Goal: Information Seeking & Learning: Learn about a topic

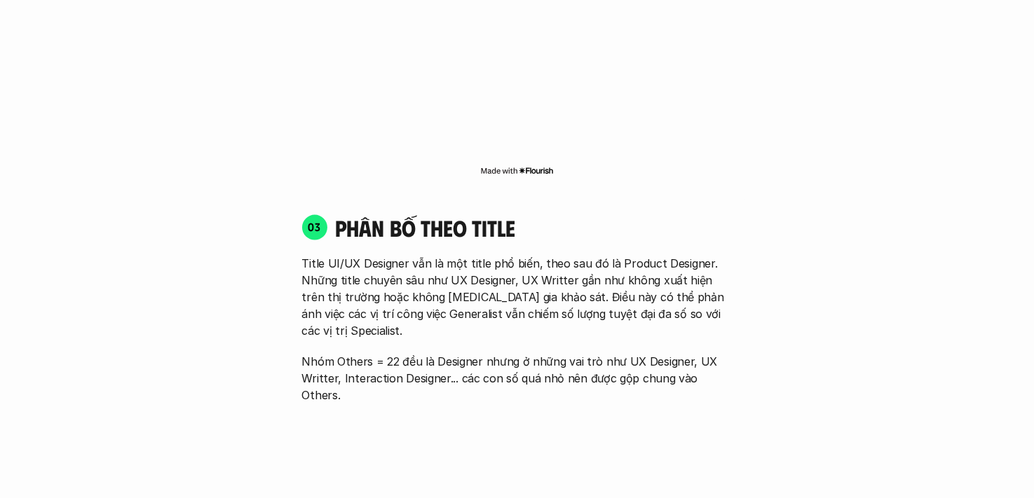
scroll to position [1823, 0]
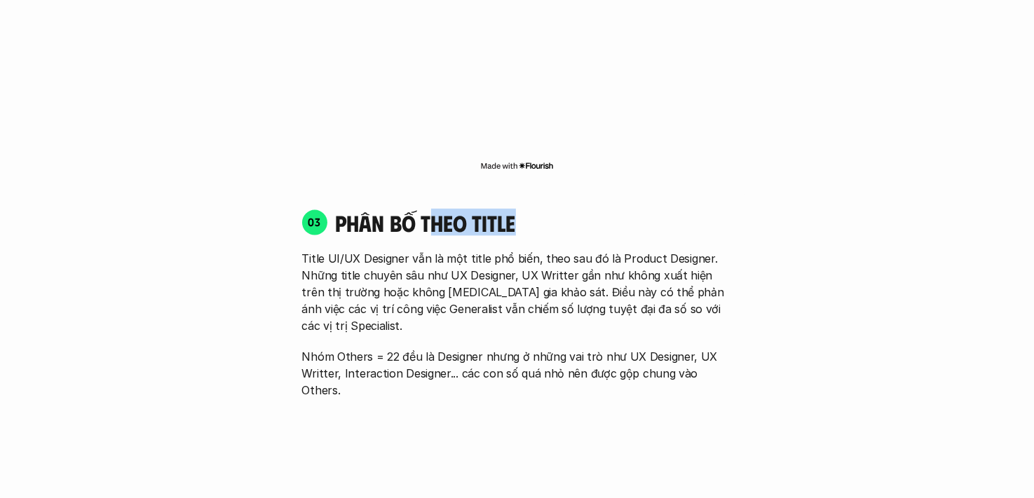
drag, startPoint x: 430, startPoint y: 188, endPoint x: 517, endPoint y: 196, distance: 88.0
click at [517, 210] on h4 "phân bố theo title" at bounding box center [534, 223] width 397 height 27
click at [523, 210] on h4 "phân bố theo title" at bounding box center [534, 223] width 397 height 27
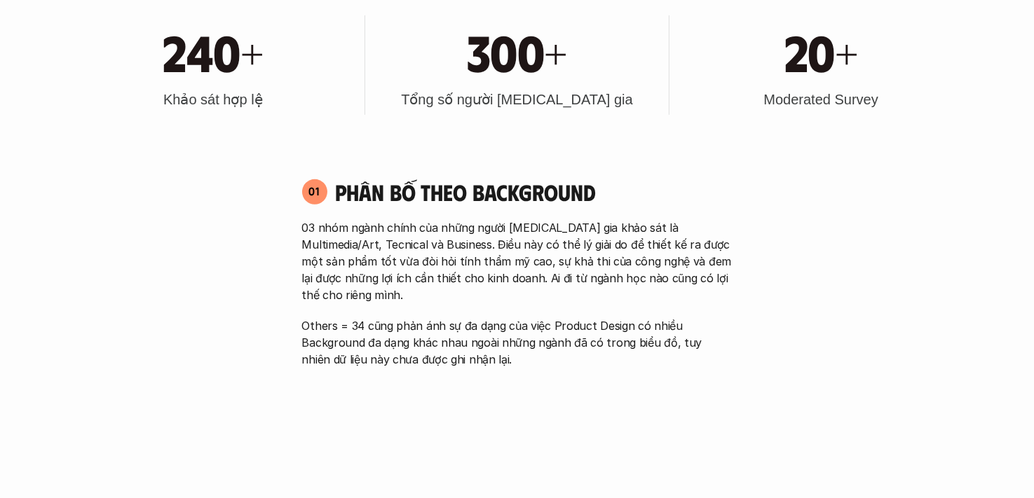
scroll to position [280, 0]
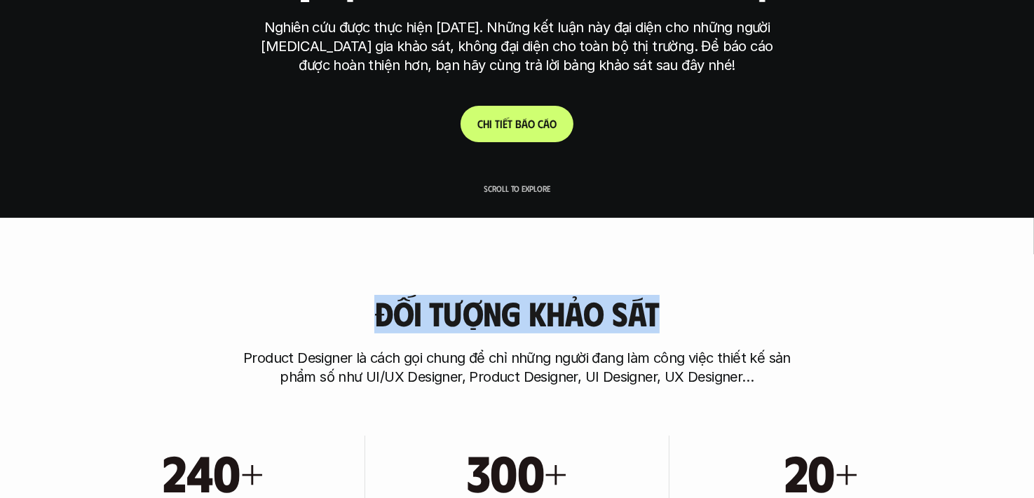
drag, startPoint x: 376, startPoint y: 306, endPoint x: 680, endPoint y: 313, distance: 304.3
click at [680, 313] on div "Đối tượng khảo sát Product Designer là cách gọi chung để chỉ những người đang l…" at bounding box center [517, 341] width 897 height 92
click at [592, 312] on h3 "Đối tượng khảo sát" at bounding box center [516, 313] width 285 height 37
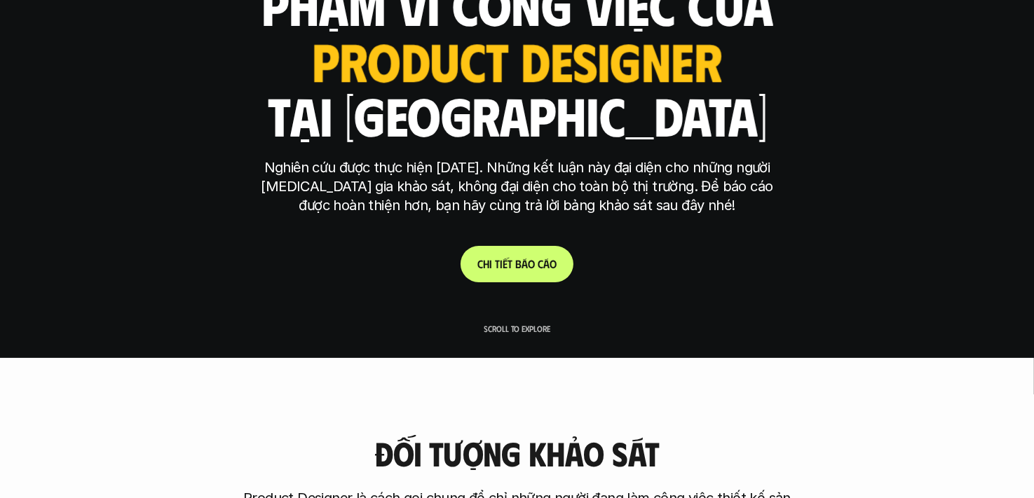
scroll to position [0, 0]
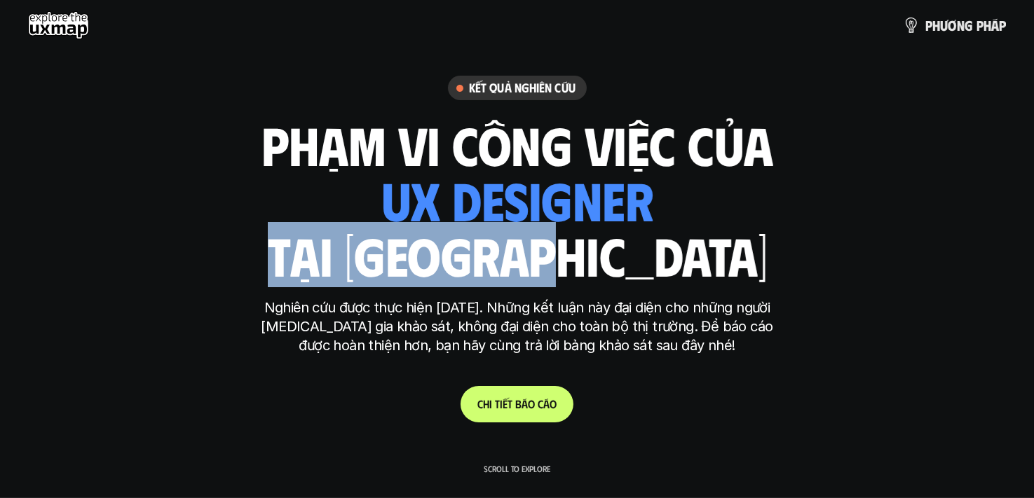
drag, startPoint x: 383, startPoint y: 258, endPoint x: 695, endPoint y: 260, distance: 311.2
click at [695, 260] on div "phạm vi công việc của ui designer ui/ux designer product designer [DEMOGRAPHIC_…" at bounding box center [517, 200] width 512 height 164
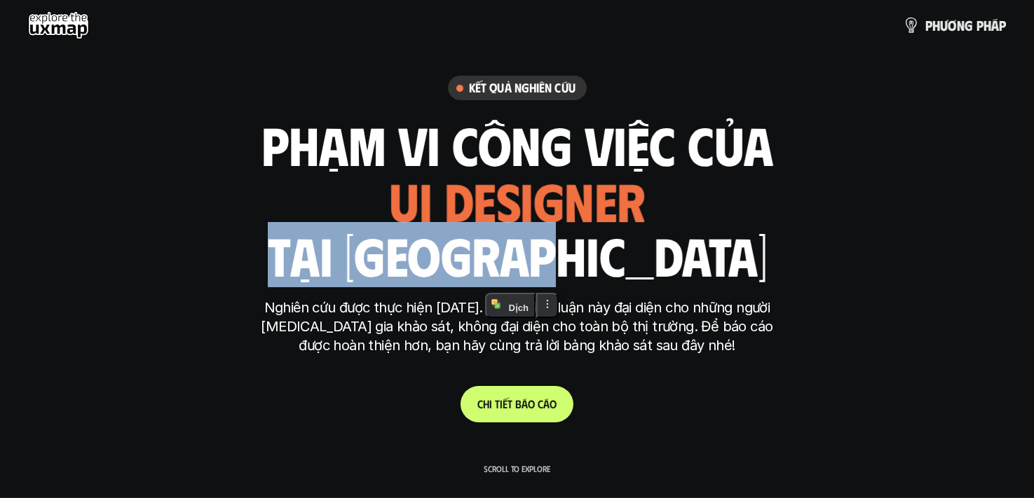
click at [581, 281] on h1 "tại [GEOGRAPHIC_DATA]" at bounding box center [517, 255] width 500 height 59
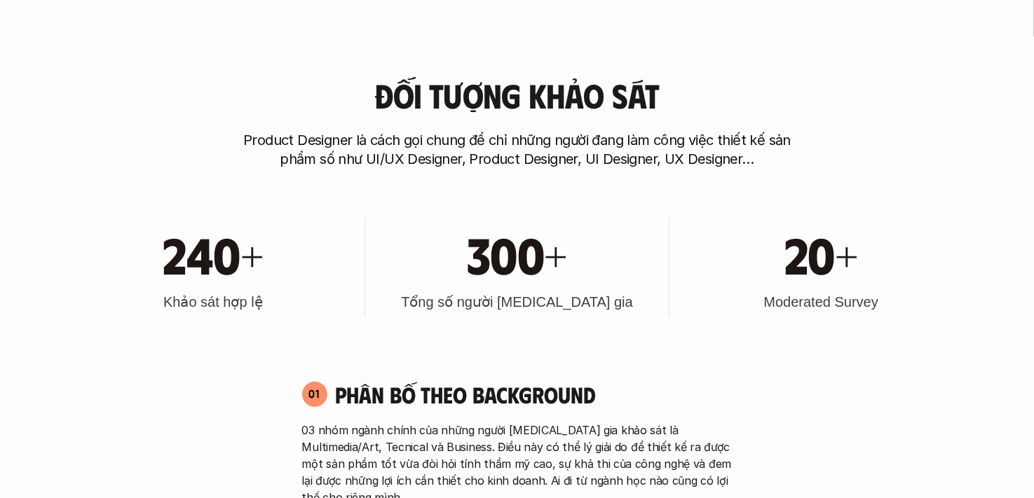
scroll to position [561, 0]
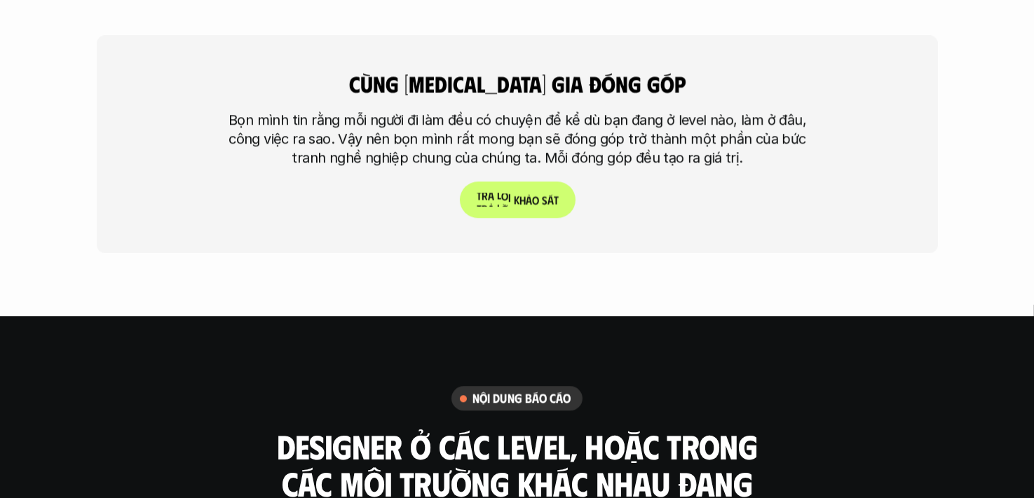
scroll to position [3785, 0]
